Goal: Check status

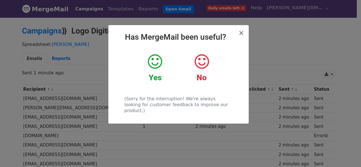
click at [90, 74] on div "× Has MergeMail been useful? Yes No (Sorry for the interruption! We're always l…" at bounding box center [180, 92] width 361 height 150
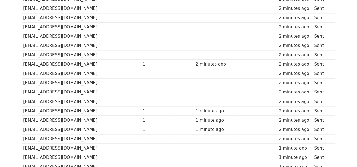
scroll to position [367, 0]
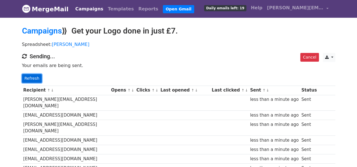
click at [37, 77] on link "Refresh" at bounding box center [32, 78] width 20 height 9
click at [35, 76] on link "Refresh" at bounding box center [32, 78] width 20 height 9
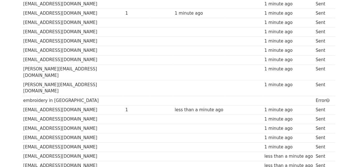
scroll to position [297, 0]
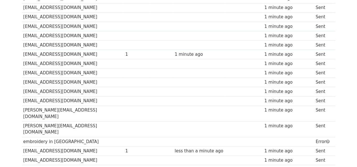
click at [72, 137] on td "embroidery in [GEOGRAPHIC_DATA]" at bounding box center [73, 141] width 102 height 9
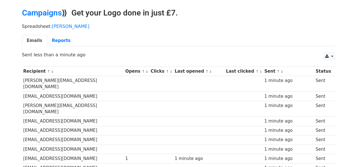
scroll to position [15, 0]
